Goal: Transaction & Acquisition: Download file/media

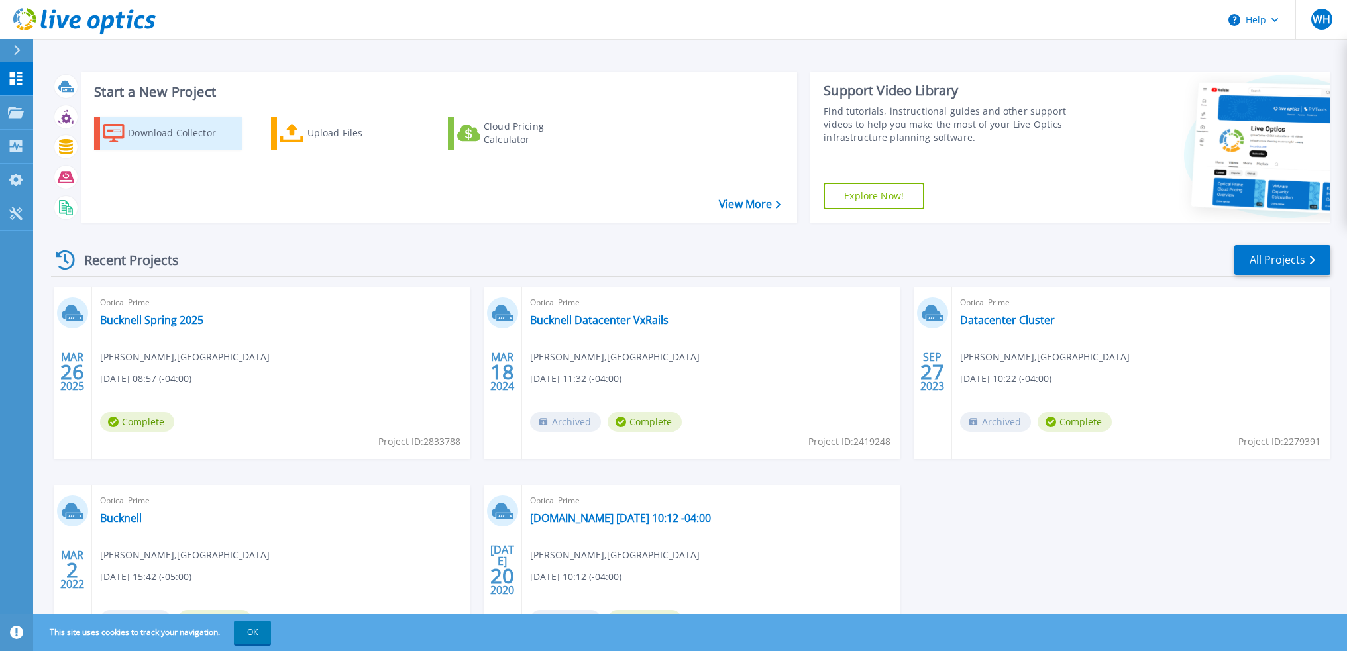
click at [149, 129] on div "Download Collector" at bounding box center [181, 133] width 106 height 27
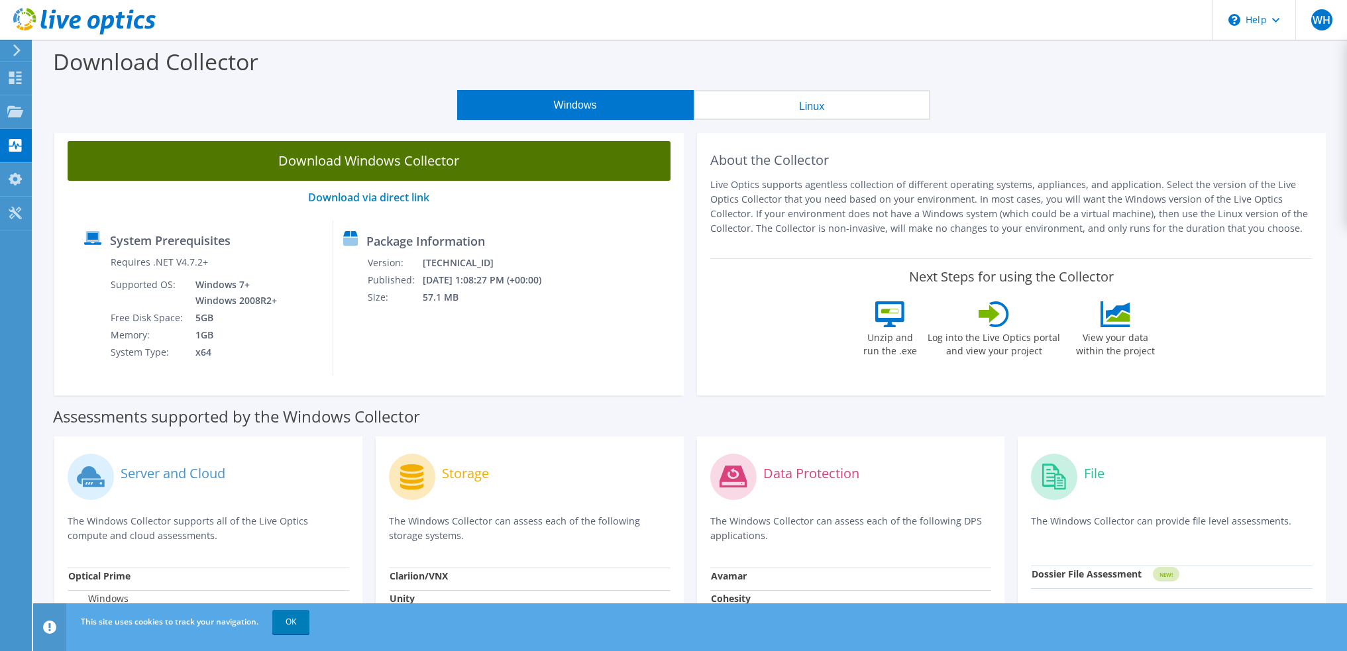
click at [370, 170] on link "Download Windows Collector" at bounding box center [369, 161] width 603 height 40
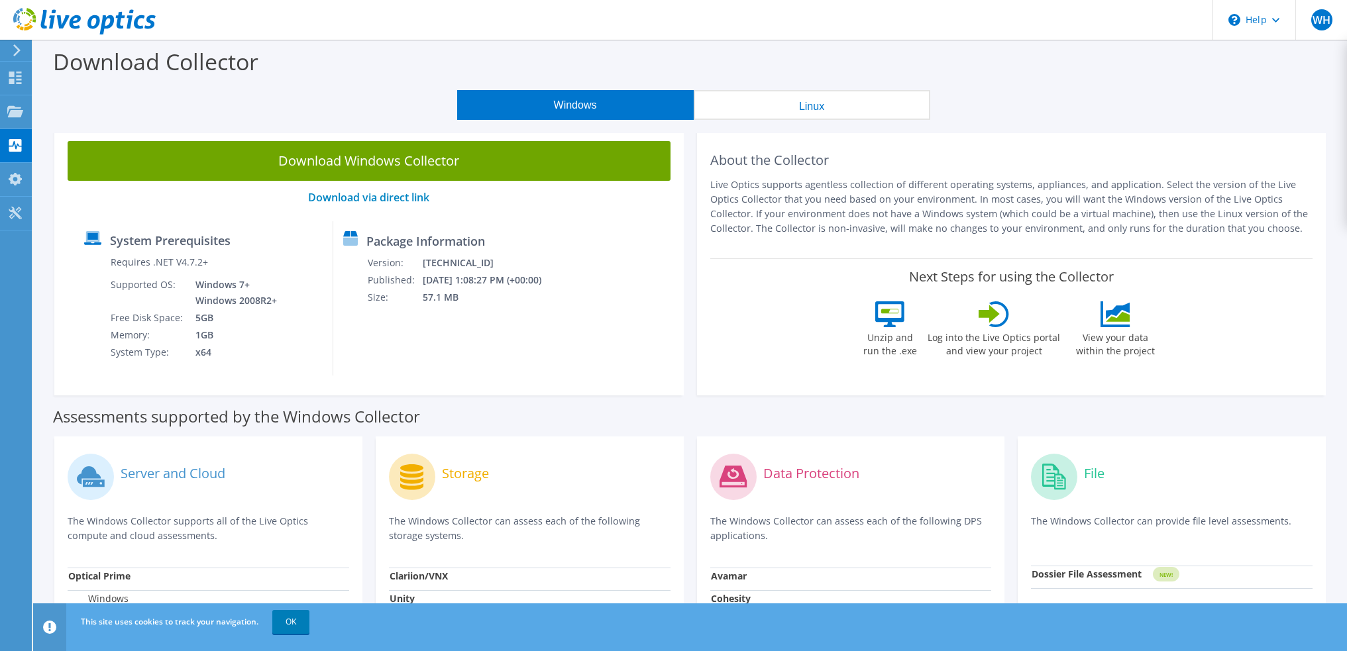
click at [590, 340] on div "System Prerequisites Requires .NET V4.7.2+ Supported OS: Windows 7+ Windows 200…" at bounding box center [369, 298] width 590 height 154
click at [15, 74] on icon at bounding box center [15, 78] width 16 height 13
